Goal: Task Accomplishment & Management: Complete application form

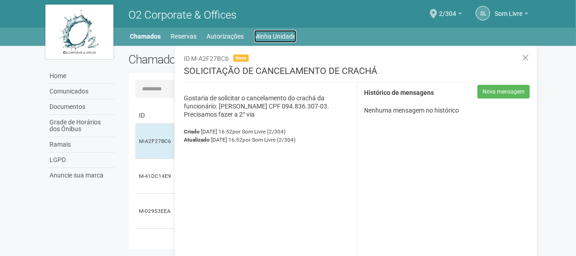
drag, startPoint x: 269, startPoint y: 35, endPoint x: 269, endPoint y: 14, distance: 21.8
click at [269, 35] on link "Minha Unidade" at bounding box center [275, 36] width 42 height 13
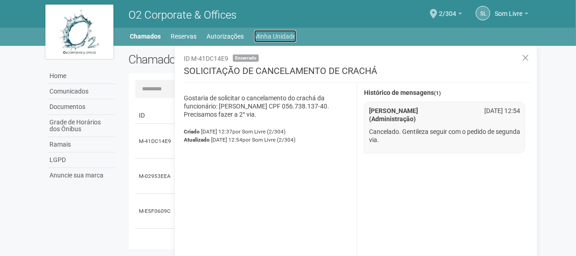
click at [275, 39] on link "Minha Unidade" at bounding box center [275, 36] width 42 height 13
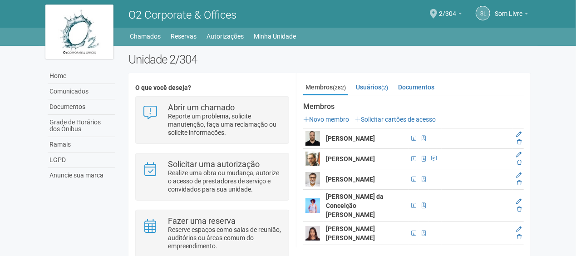
scroll to position [91, 0]
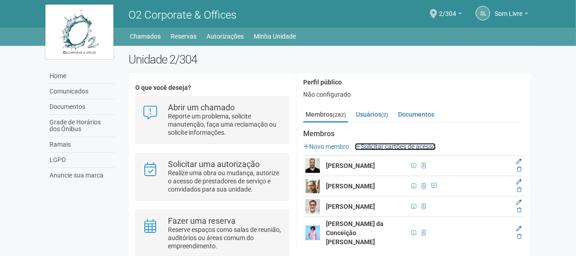
click at [385, 143] on link "Solicitar cartões de acesso" at bounding box center [395, 146] width 81 height 7
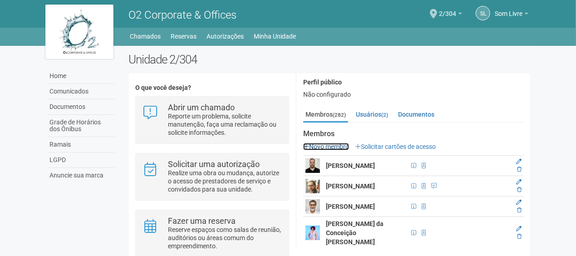
click at [324, 143] on link "Novo membro" at bounding box center [326, 146] width 46 height 7
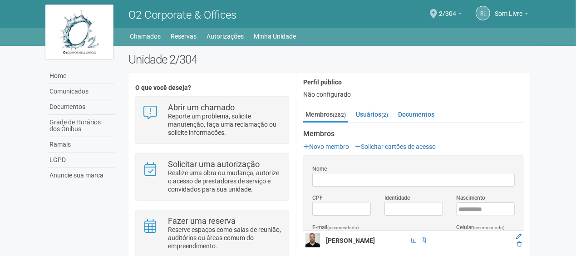
scroll to position [24, 0]
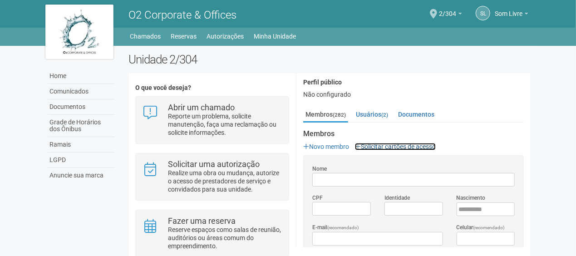
click at [370, 143] on link "Solicitar cartões de acesso" at bounding box center [395, 146] width 81 height 7
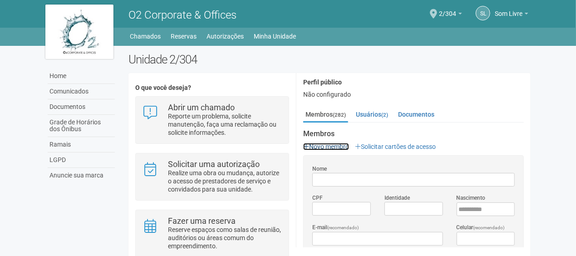
click at [322, 143] on link "Novo membro" at bounding box center [326, 146] width 46 height 7
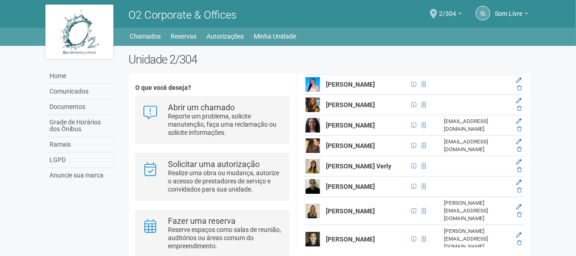
scroll to position [4449, 0]
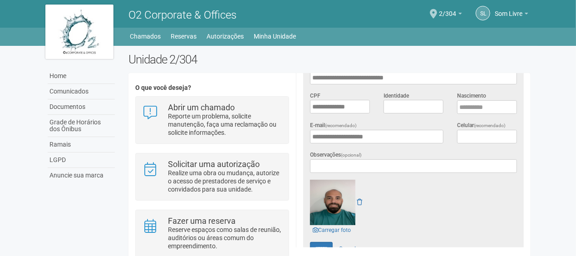
scroll to position [213, 0]
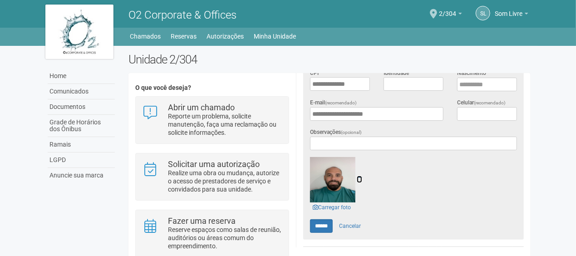
click at [360, 176] on icon at bounding box center [359, 179] width 5 height 6
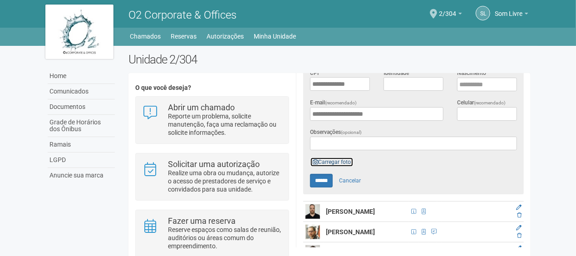
click at [340, 157] on link "Carregar foto" at bounding box center [332, 162] width 44 height 10
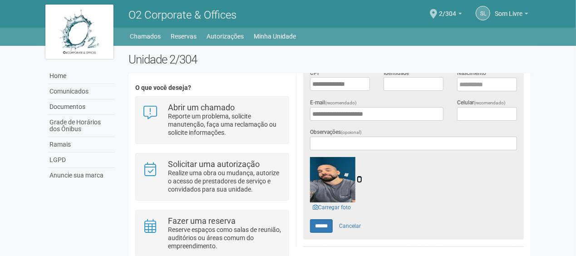
click at [361, 176] on icon at bounding box center [359, 179] width 5 height 6
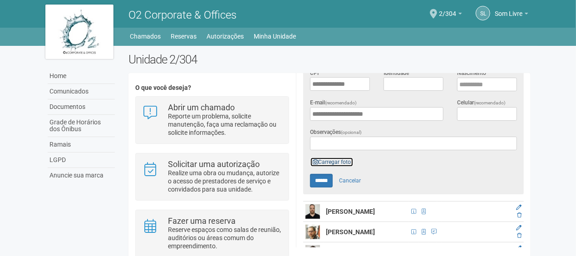
click at [334, 157] on link "Carregar foto" at bounding box center [332, 162] width 44 height 10
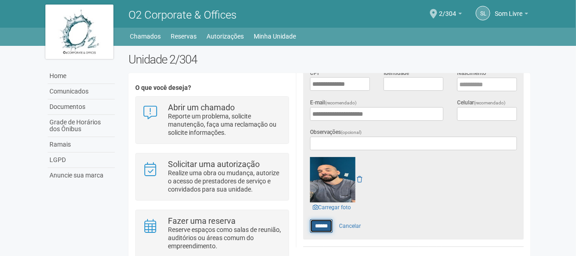
click at [316, 219] on input "******" at bounding box center [321, 226] width 23 height 14
type input "******"
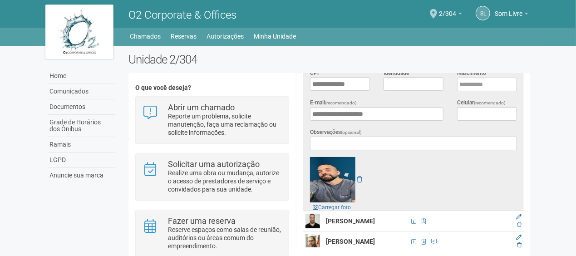
scroll to position [0, 0]
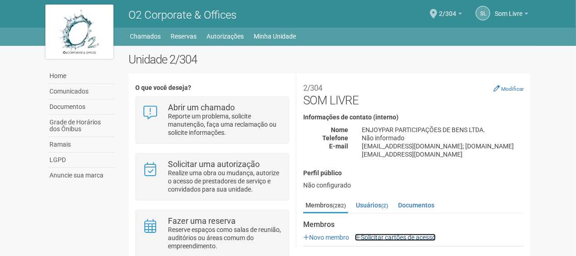
click at [396, 234] on link "Solicitar cartões de acesso" at bounding box center [395, 237] width 81 height 7
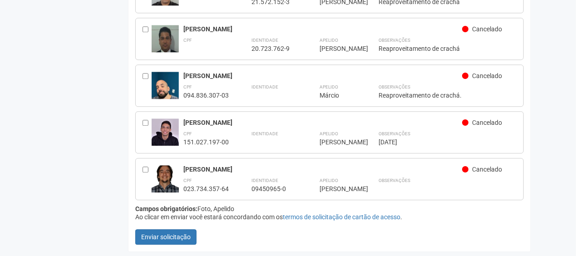
scroll to position [14471, 0]
click at [150, 99] on div at bounding box center [147, 86] width 9 height 28
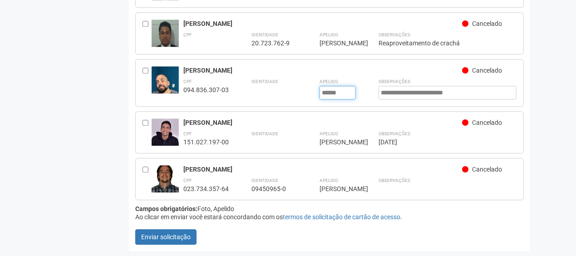
drag, startPoint x: 341, startPoint y: 173, endPoint x: 321, endPoint y: 169, distance: 20.7
click at [321, 99] on input "******" at bounding box center [338, 93] width 36 height 14
type input "*"
drag, startPoint x: 206, startPoint y: 150, endPoint x: 245, endPoint y: 151, distance: 39.1
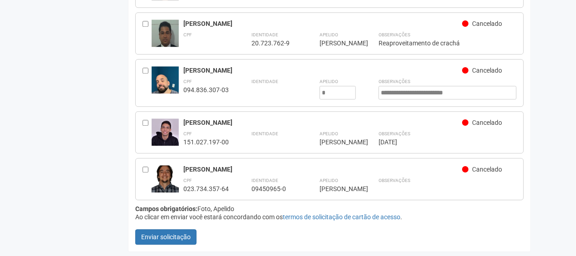
click at [245, 74] on div "[PERSON_NAME]" at bounding box center [322, 70] width 279 height 8
click at [342, 99] on input "*" at bounding box center [338, 93] width 36 height 14
paste input "**********"
type input "*"
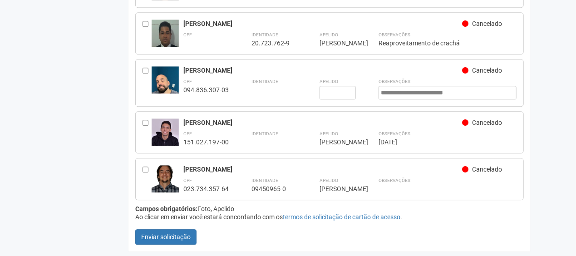
drag, startPoint x: 205, startPoint y: 153, endPoint x: 246, endPoint y: 150, distance: 40.5
click at [246, 74] on div "[PERSON_NAME]" at bounding box center [322, 70] width 279 height 8
copy div "[PERSON_NAME]"
click at [325, 99] on input "text" at bounding box center [338, 93] width 36 height 14
paste input "**********"
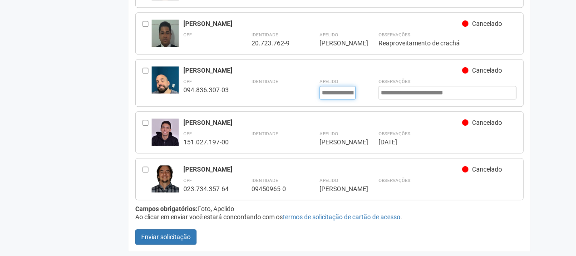
scroll to position [0, 7]
type input "**********"
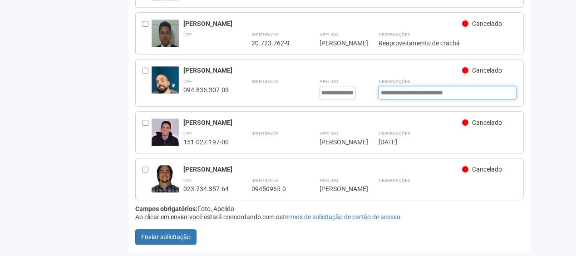
scroll to position [0, 0]
drag, startPoint x: 486, startPoint y: 175, endPoint x: 362, endPoint y: 186, distance: 124.4
click at [362, 107] on div "**********" at bounding box center [329, 83] width 389 height 48
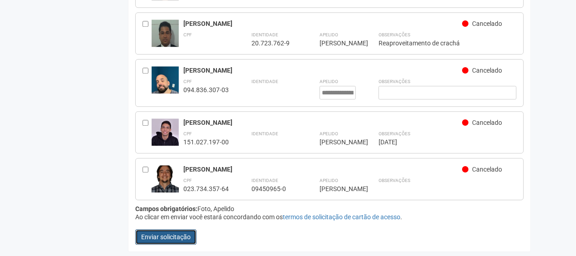
click at [187, 241] on button "Enviar solicitação" at bounding box center [165, 236] width 61 height 15
